Goal: Information Seeking & Learning: Check status

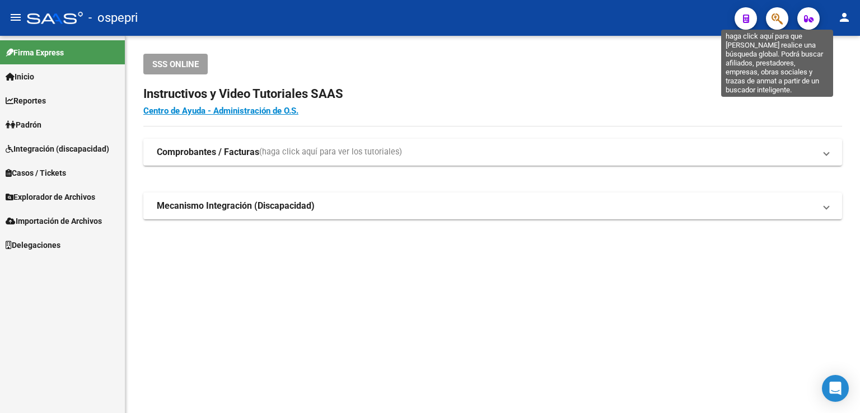
click at [777, 20] on icon "button" at bounding box center [776, 18] width 11 height 13
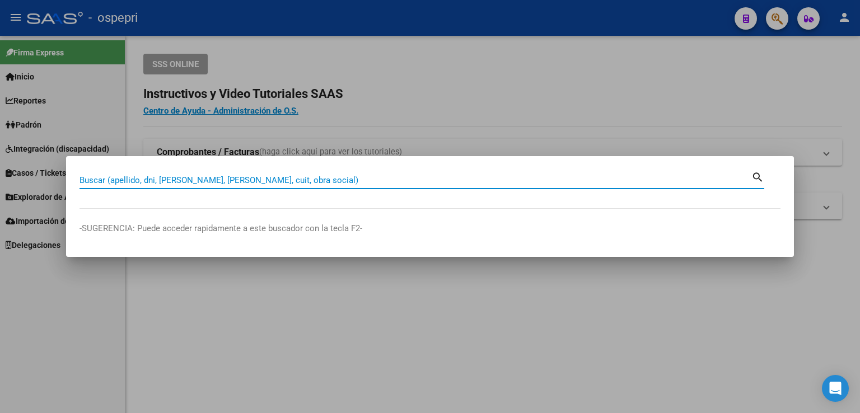
paste input "20-22829628-8"
type input "20228296288"
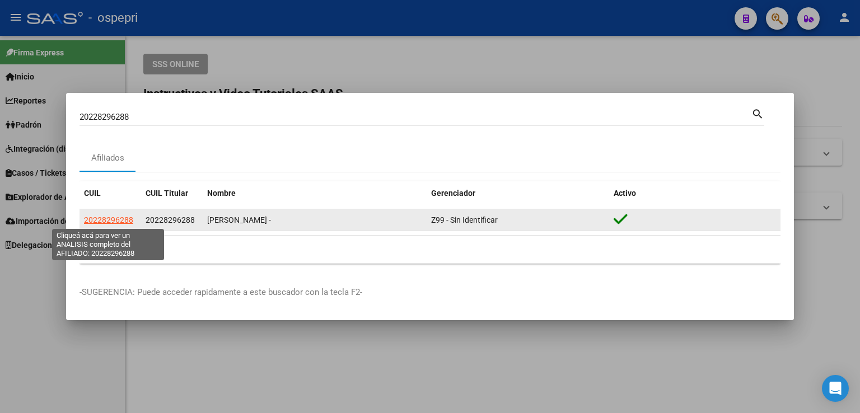
click at [113, 218] on span "20228296288" at bounding box center [108, 220] width 49 height 9
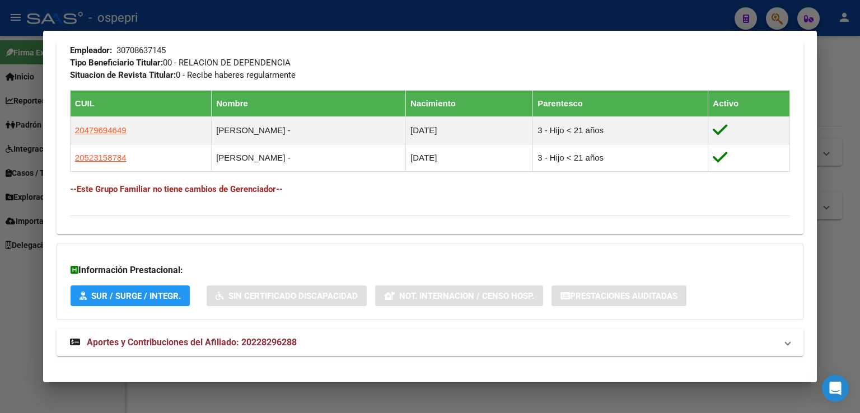
scroll to position [593, 0]
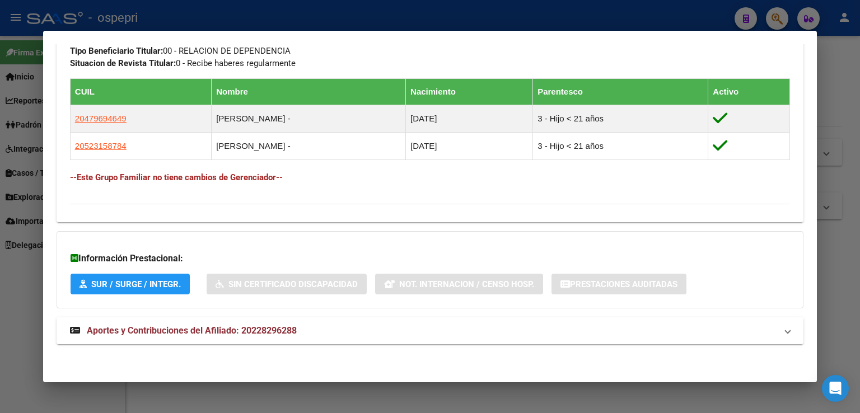
click at [170, 332] on span "Aportes y Contribuciones del Afiliado: 20228296288" at bounding box center [192, 330] width 210 height 11
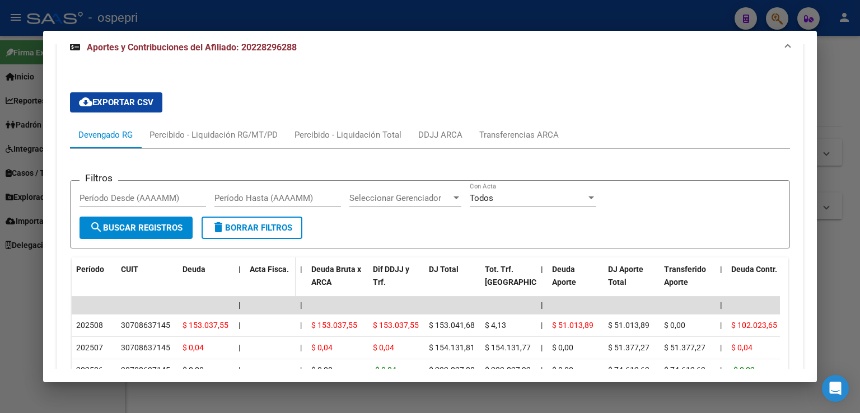
scroll to position [938, 0]
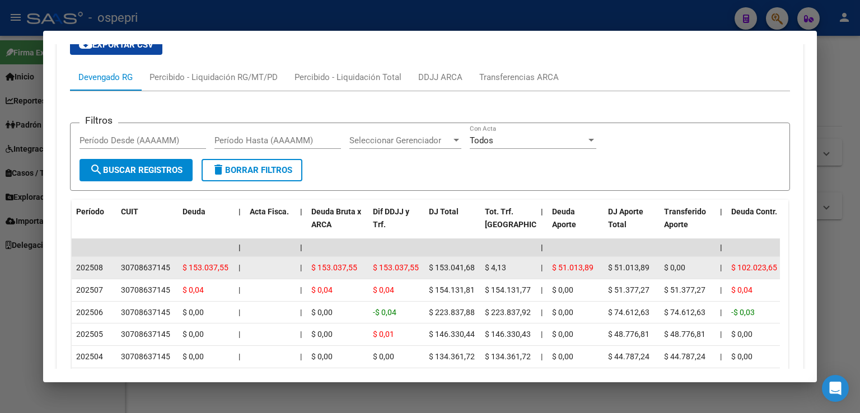
click at [146, 266] on div "30708637145" at bounding box center [145, 267] width 49 height 13
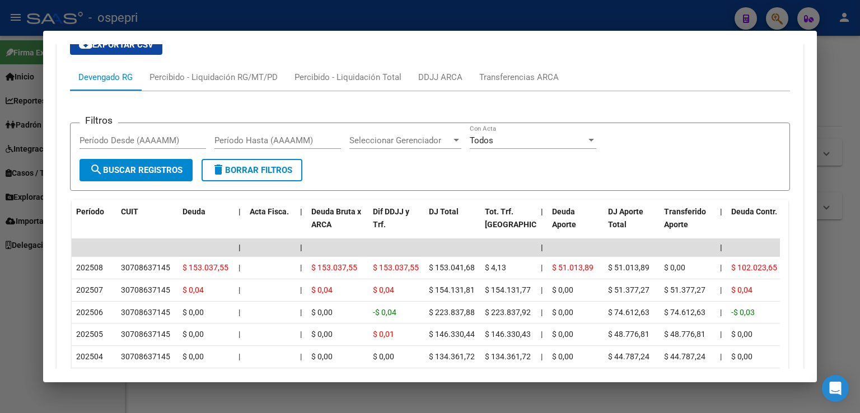
drag, startPoint x: 656, startPoint y: 6, endPoint x: 649, endPoint y: 4, distance: 6.6
click at [654, 6] on div at bounding box center [430, 206] width 860 height 413
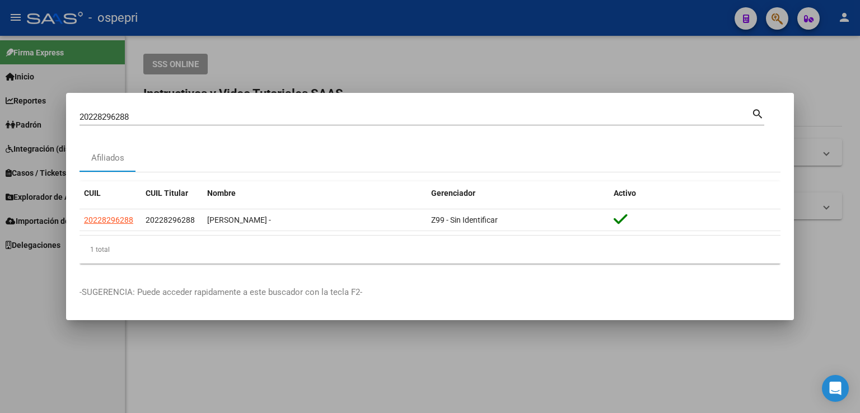
click at [612, 95] on mat-dialog-container "20228296288 Buscar (apellido, dni, cuil, nro traspaso, cuit, obra social) searc…" at bounding box center [430, 207] width 728 height 228
click at [614, 77] on div at bounding box center [430, 206] width 860 height 413
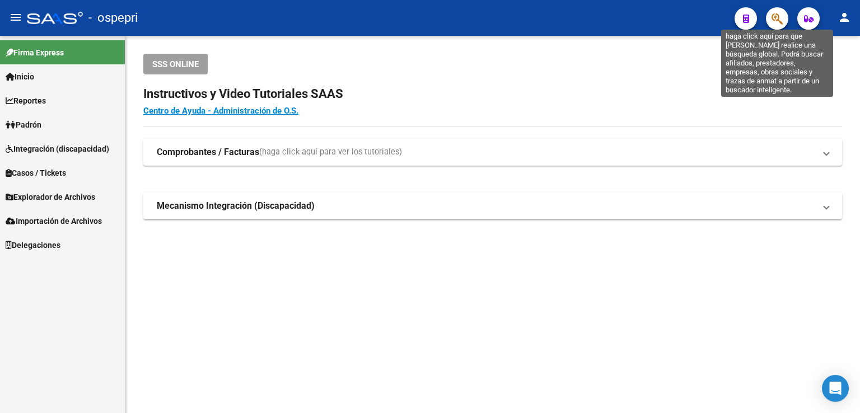
click at [773, 18] on icon "button" at bounding box center [776, 18] width 11 height 13
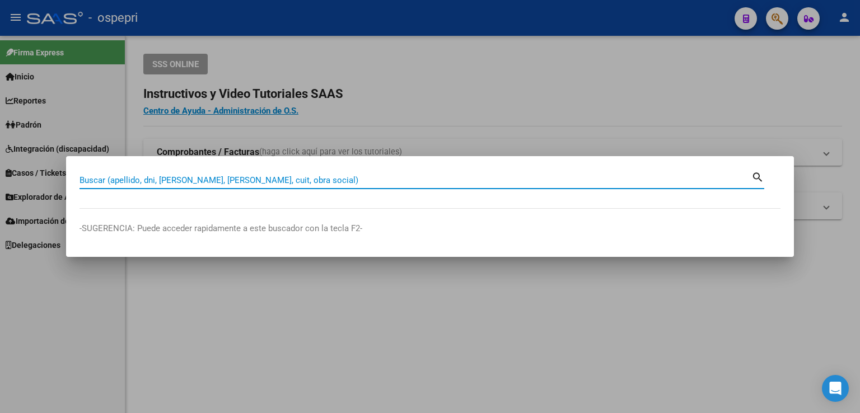
paste input "20228296288"
type input "20228296288"
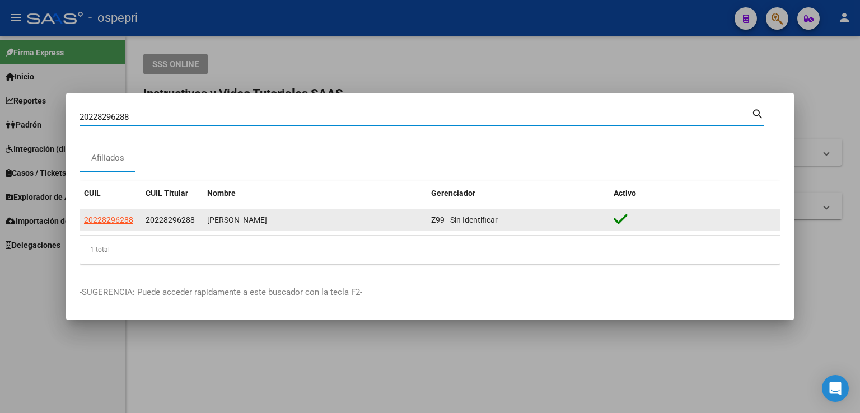
click at [112, 214] on app-link-go-to "20228296288" at bounding box center [108, 220] width 49 height 13
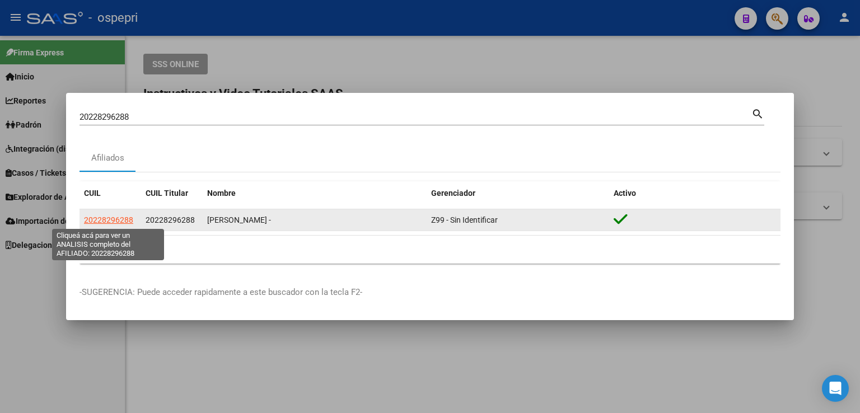
click at [121, 222] on span "20228296288" at bounding box center [108, 220] width 49 height 9
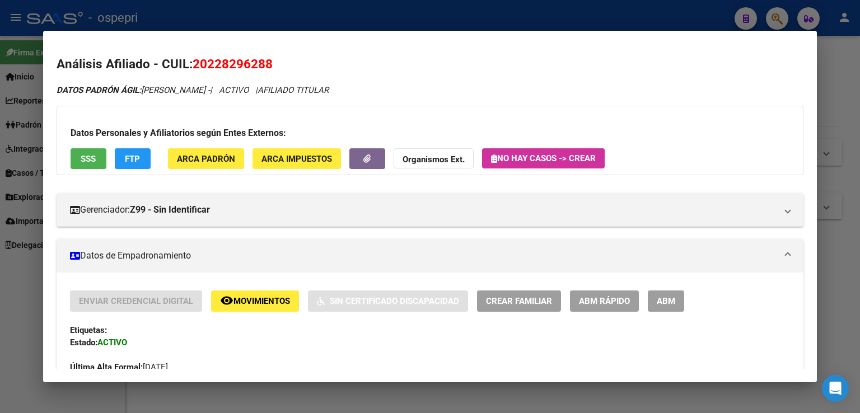
click at [437, 152] on button "Organismos Ext." at bounding box center [434, 158] width 80 height 21
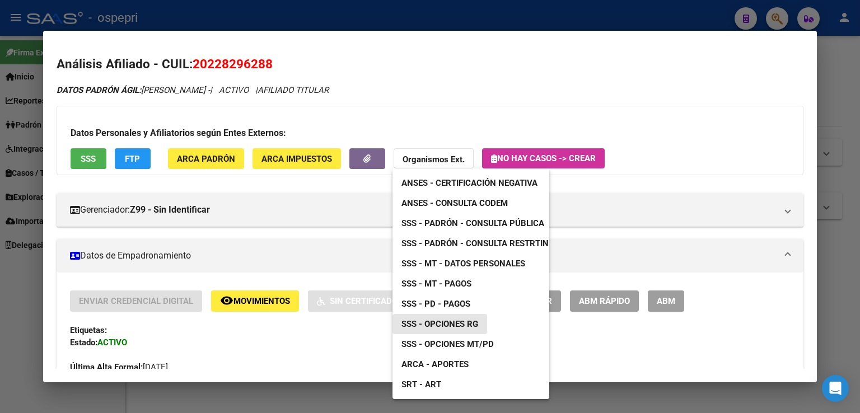
click at [458, 322] on span "SSS - Opciones RG" at bounding box center [439, 324] width 77 height 10
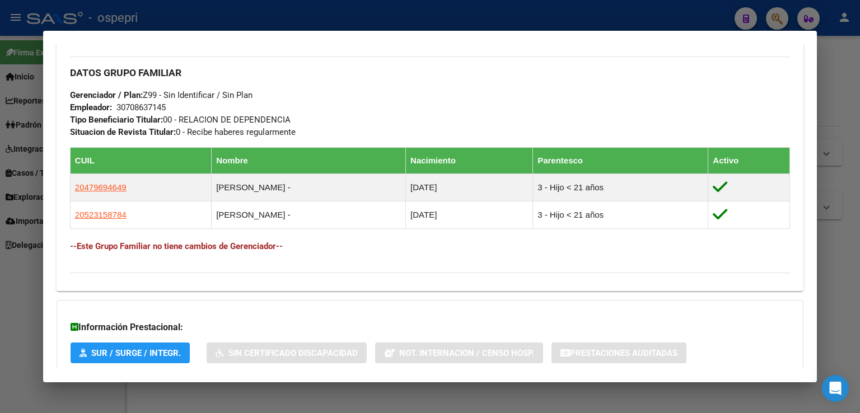
scroll to position [593, 0]
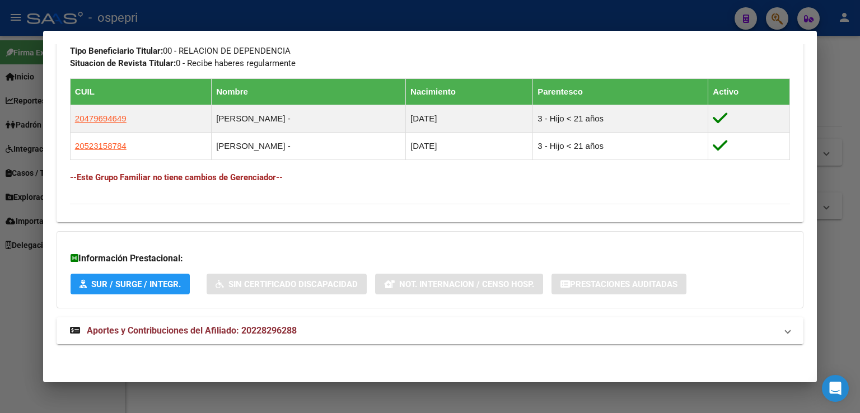
click at [256, 330] on span "Aportes y Contribuciones del Afiliado: 20228296288" at bounding box center [192, 330] width 210 height 11
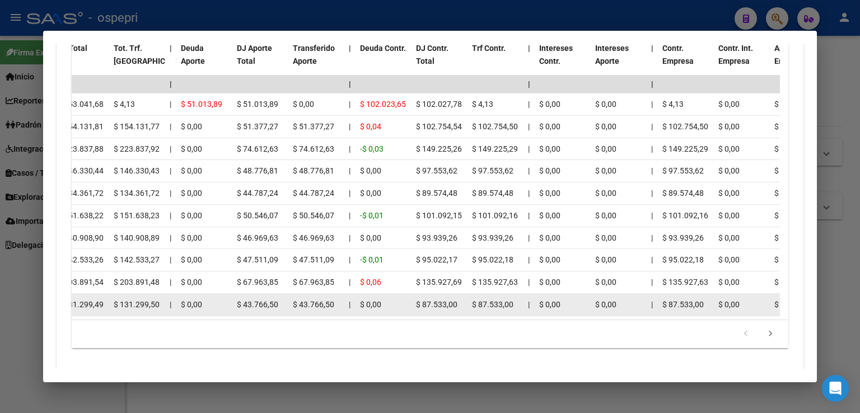
scroll to position [1083, 0]
